Goal: Information Seeking & Learning: Understand process/instructions

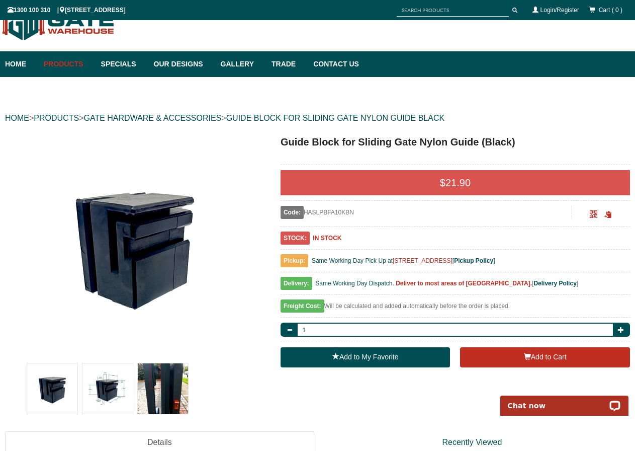
click at [106, 381] on img at bounding box center [108, 388] width 50 height 50
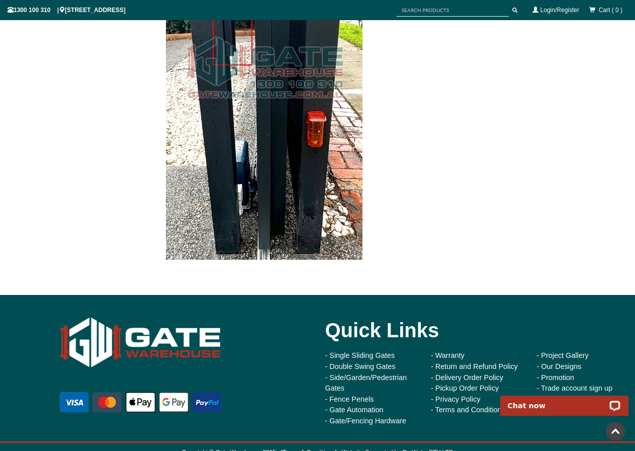
scroll to position [1571, 0]
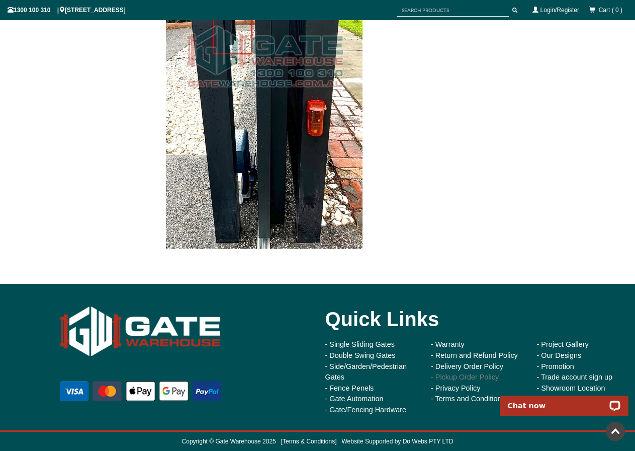
click at [487, 380] on link "- Pickup Order Policy" at bounding box center [465, 377] width 68 height 8
